Goal: Find specific page/section: Locate a particular part of the current website

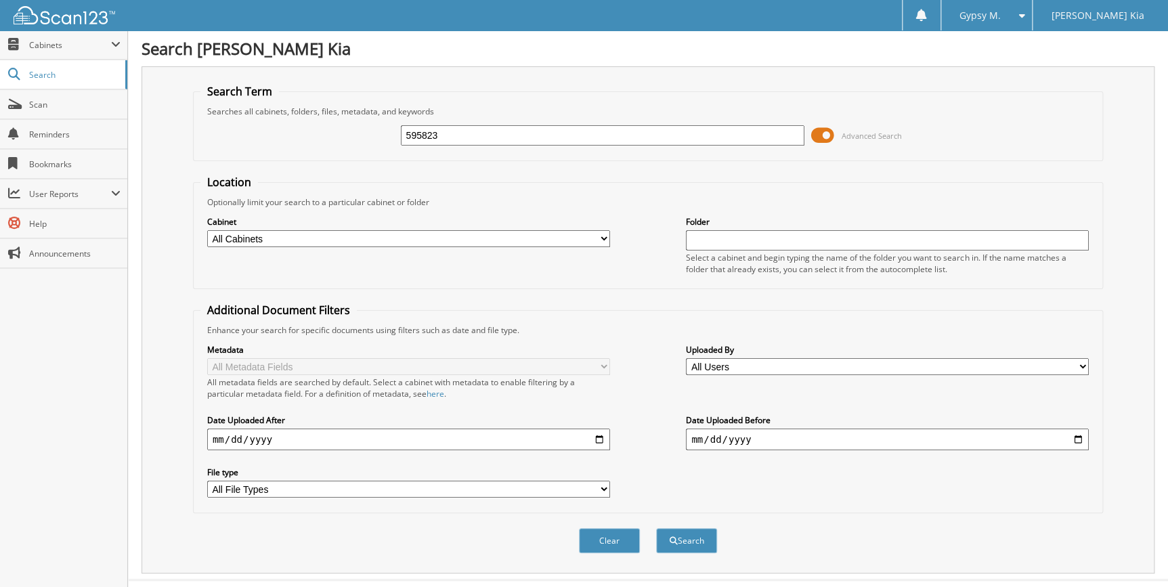
type input "595823"
click at [656, 528] on button "Search" at bounding box center [686, 540] width 61 height 25
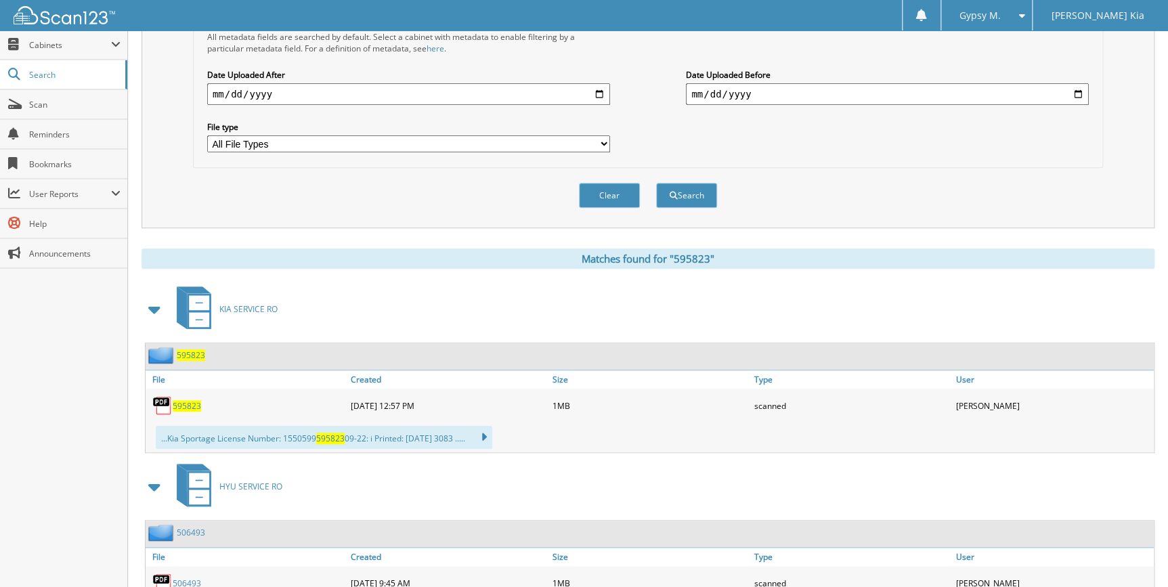
scroll to position [369, 0]
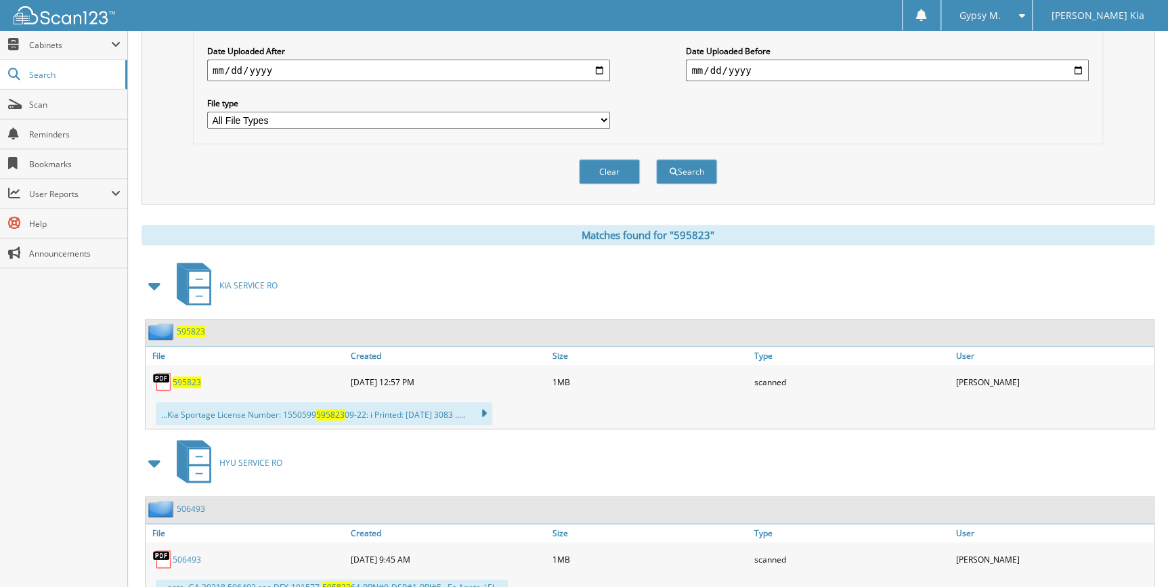
click at [180, 377] on span "595823" at bounding box center [187, 383] width 28 height 12
click at [194, 368] on div "595823" at bounding box center [247, 381] width 202 height 27
click at [190, 378] on span "595823" at bounding box center [187, 383] width 28 height 12
